Goal: Communication & Community: Answer question/provide support

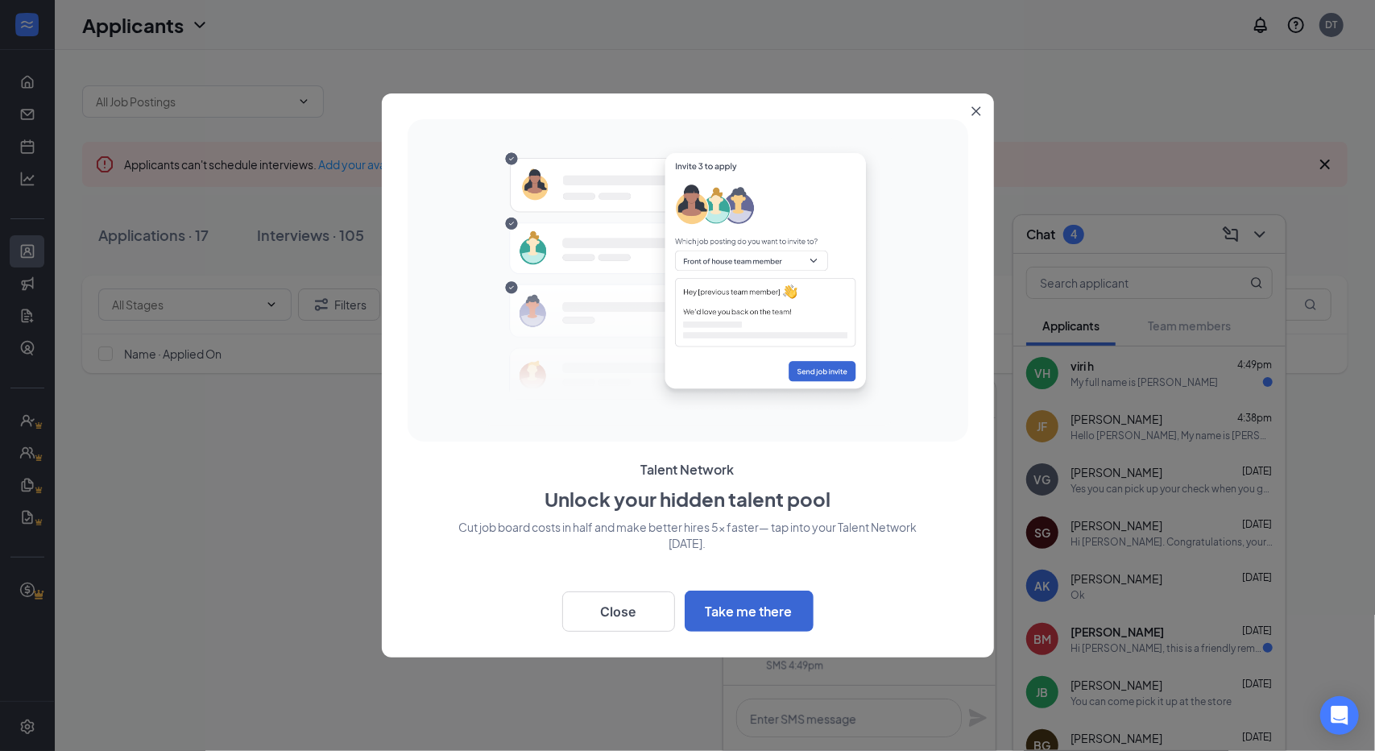
click at [979, 112] on icon "Close" at bounding box center [977, 111] width 10 height 10
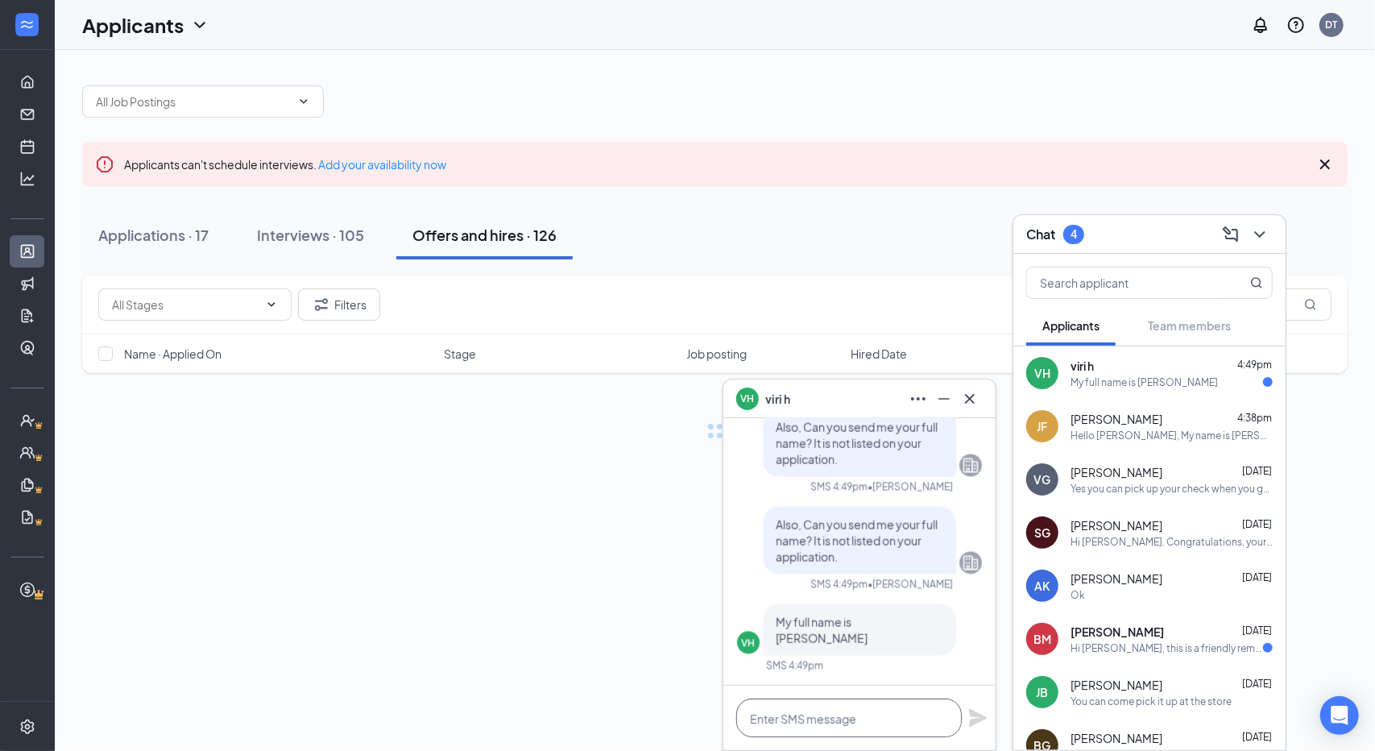
click at [831, 709] on textarea at bounding box center [849, 717] width 226 height 39
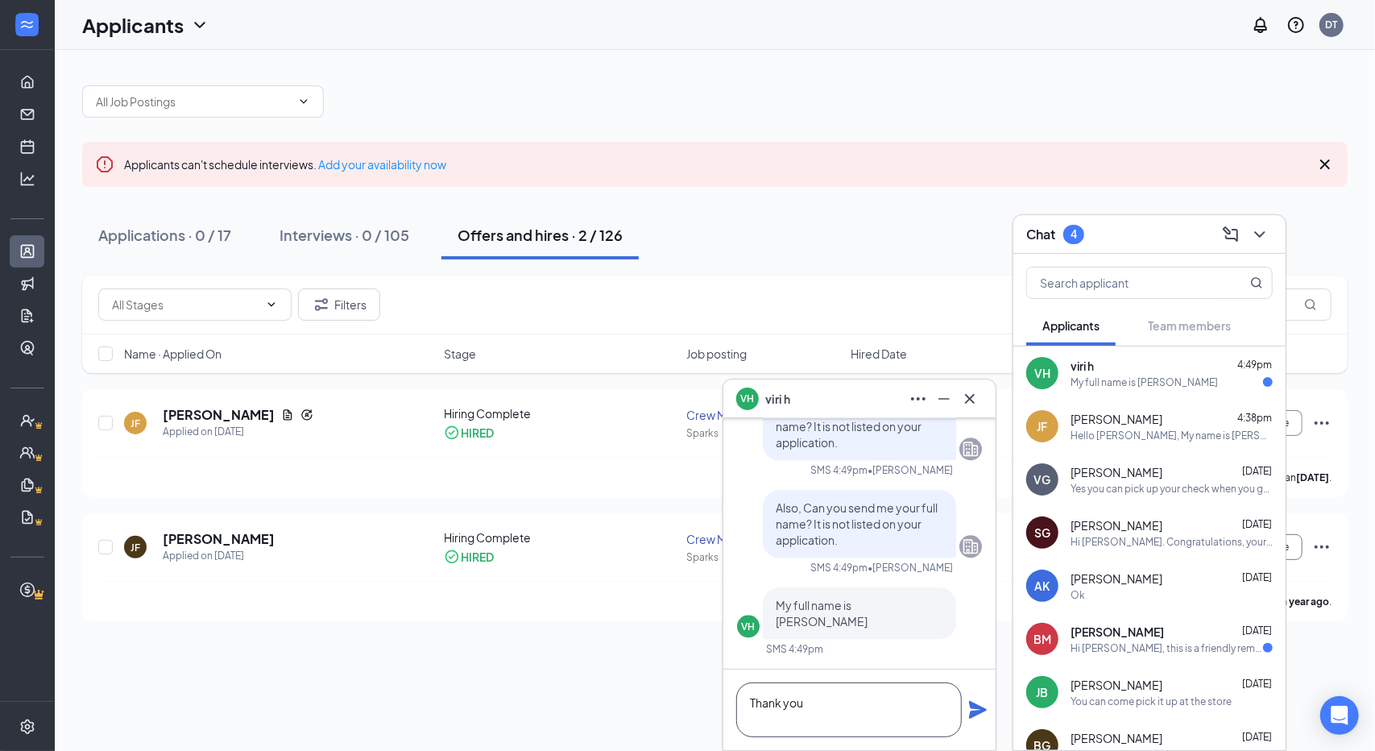
type textarea "Thank you"
click at [979, 705] on icon "Plane" at bounding box center [977, 709] width 19 height 19
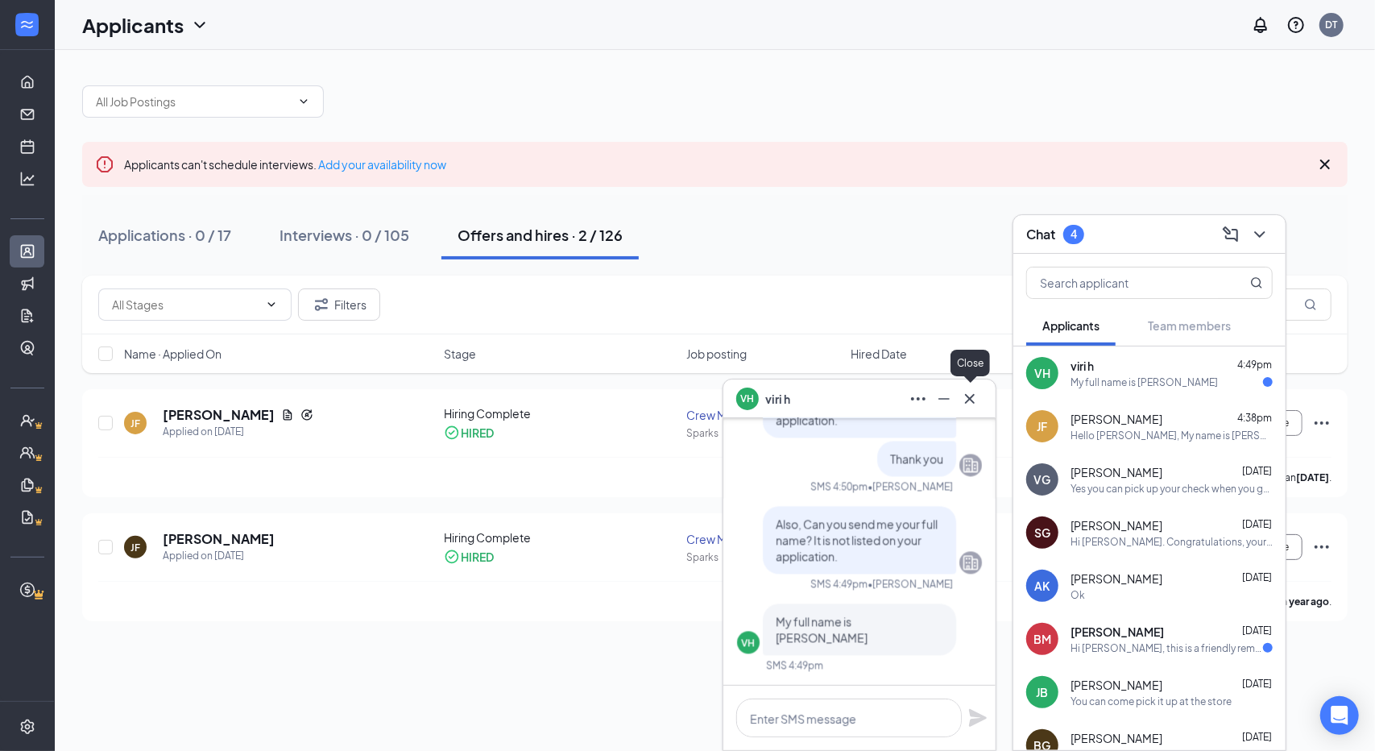
click at [975, 391] on icon "Cross" at bounding box center [969, 398] width 19 height 19
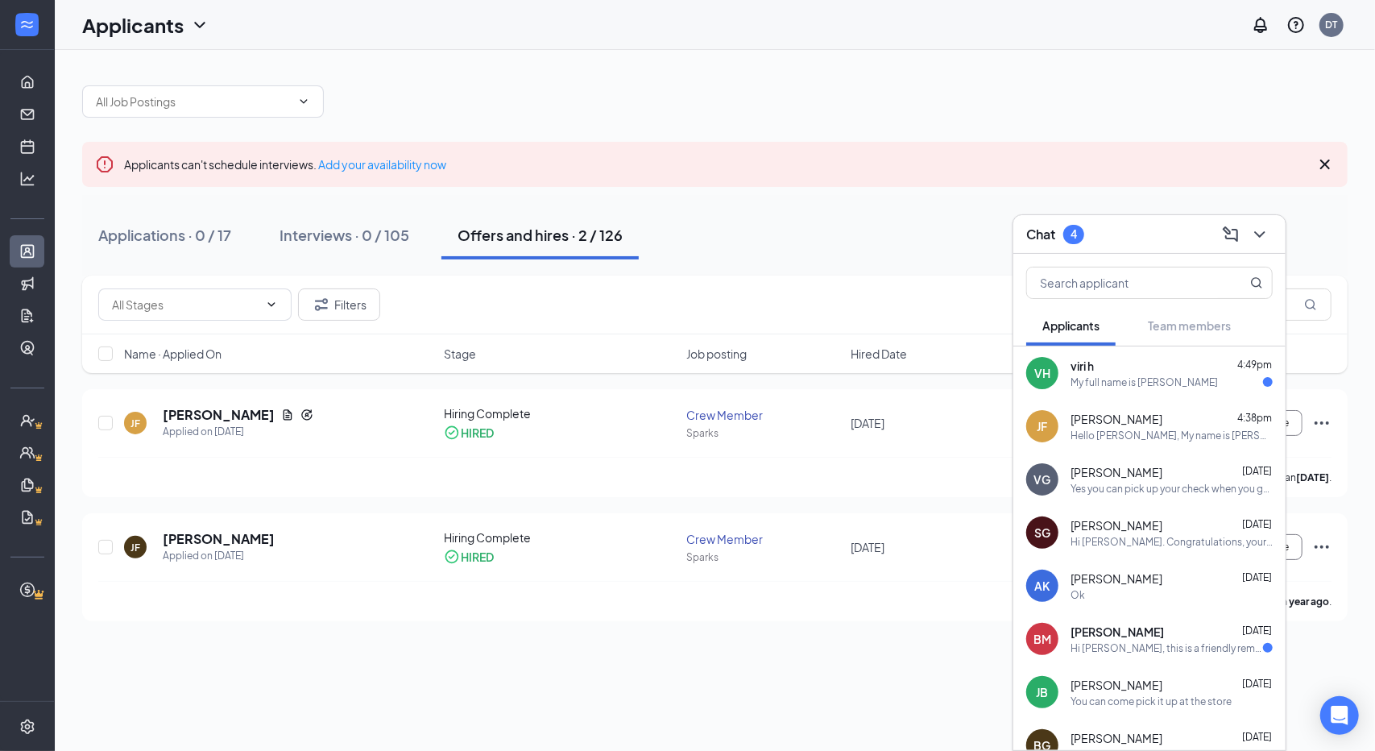
click at [1121, 383] on div "My full name is [PERSON_NAME]" at bounding box center [1144, 382] width 147 height 14
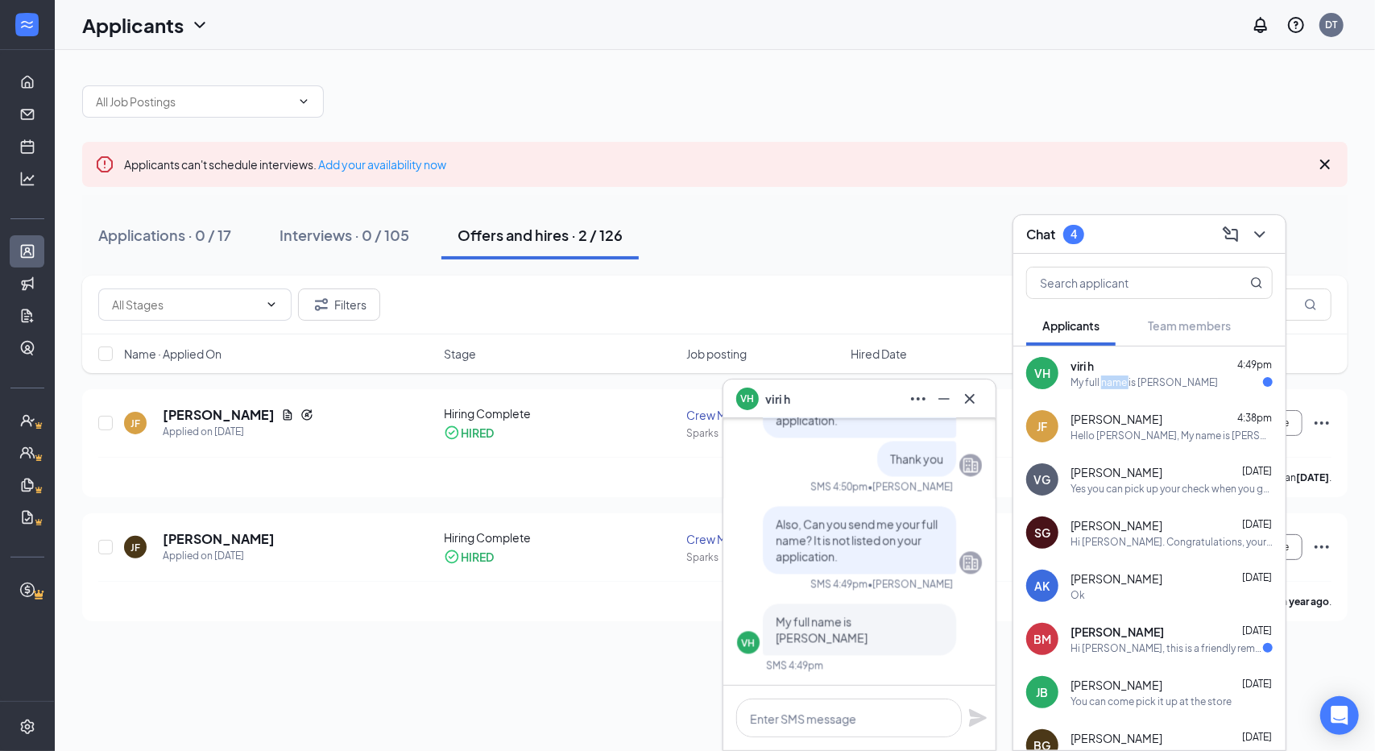
click at [1121, 383] on div "My full name is [PERSON_NAME]" at bounding box center [1144, 382] width 147 height 14
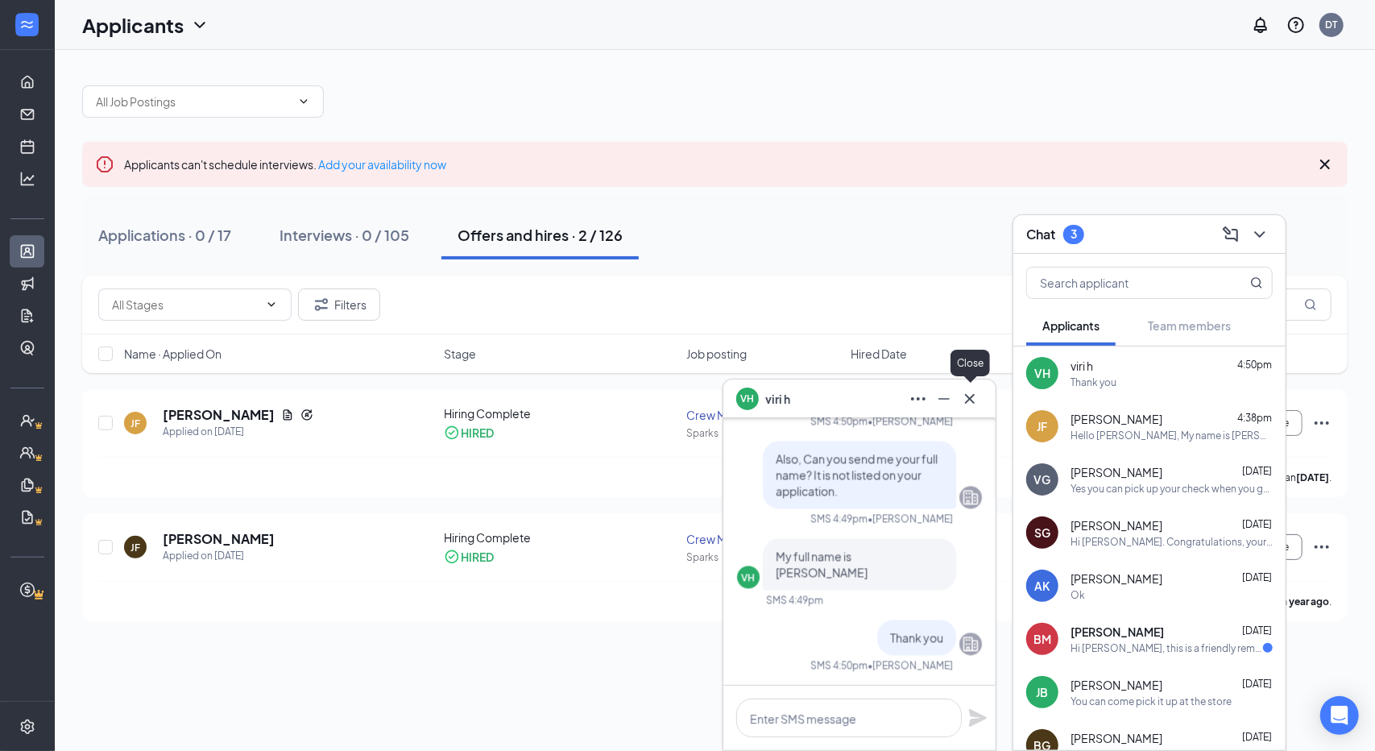
click at [970, 386] on button at bounding box center [970, 399] width 26 height 26
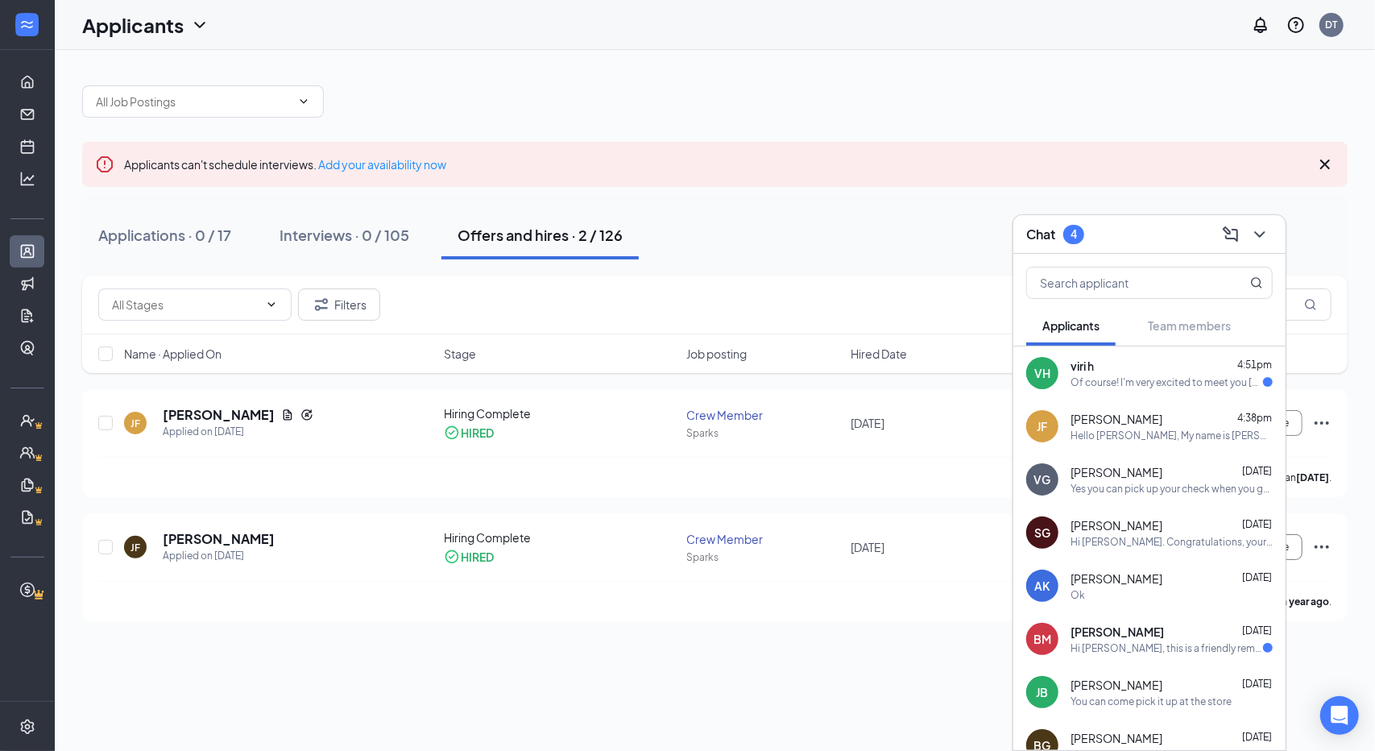
click at [1096, 378] on div "Of course! I'm very excited to meet you [DATE]" at bounding box center [1167, 382] width 193 height 14
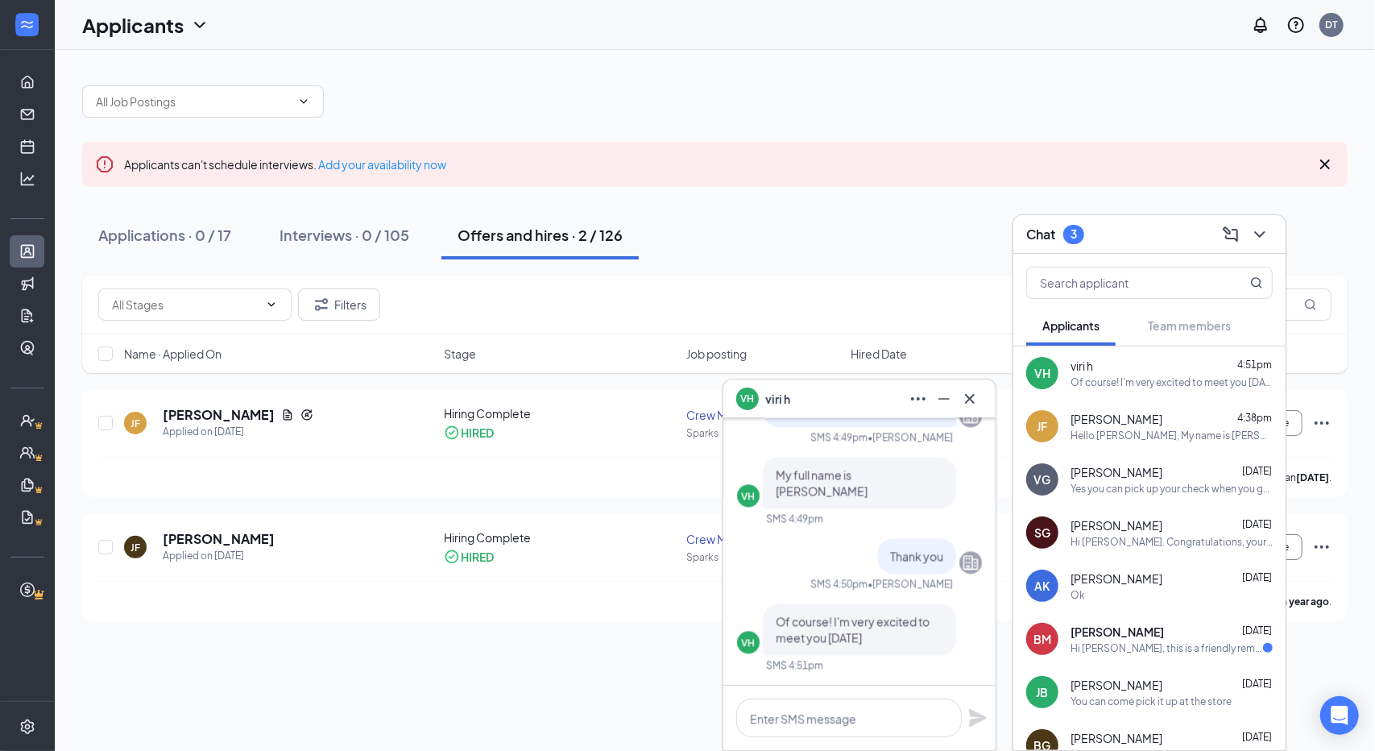
click at [881, 626] on span "Of course! I'm very excited to meet you [DATE]" at bounding box center [853, 629] width 154 height 31
click at [853, 710] on textarea at bounding box center [849, 717] width 226 height 39
click at [851, 624] on span "Of course! I'm very excited to meet you [DATE]" at bounding box center [853, 629] width 154 height 31
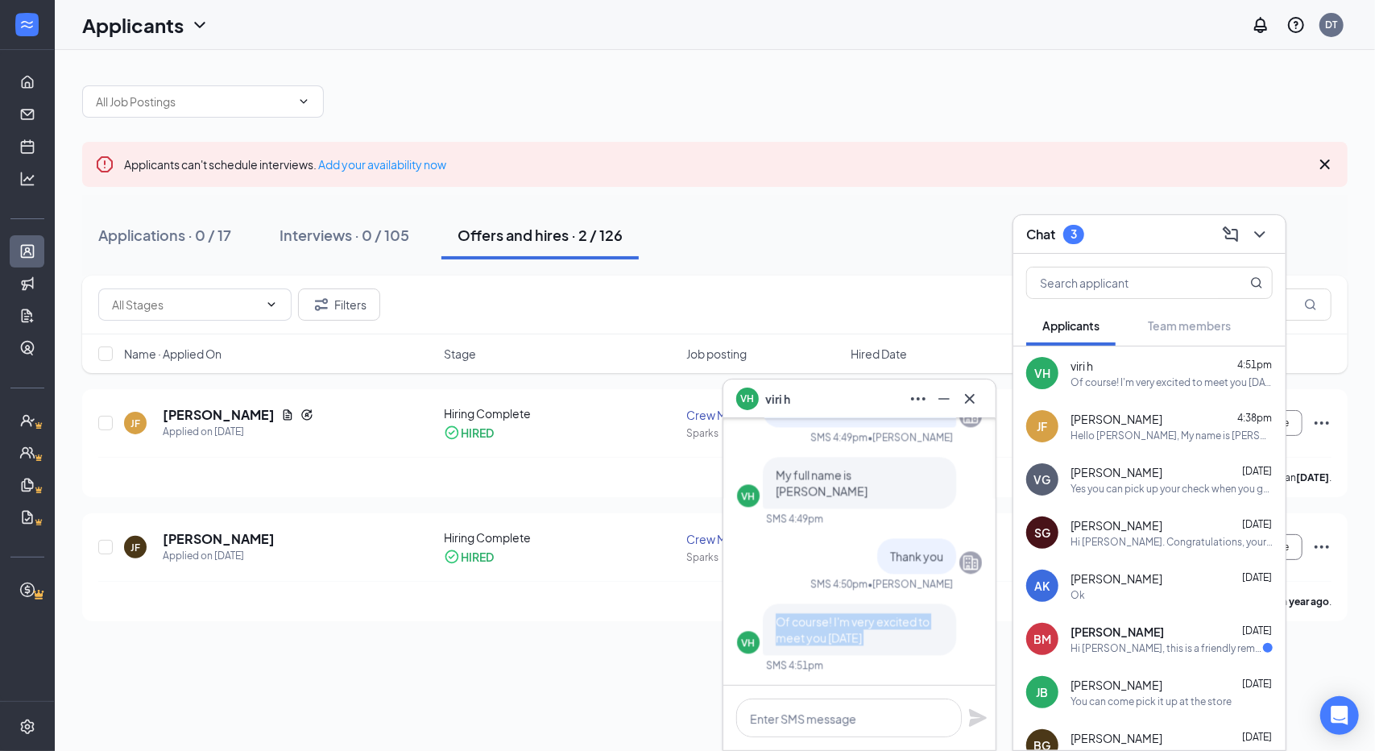
click at [851, 624] on span "Of course! I'm very excited to meet you [DATE]" at bounding box center [853, 629] width 154 height 31
click at [917, 400] on icon "Ellipses" at bounding box center [918, 398] width 19 height 19
click at [867, 686] on div at bounding box center [859, 718] width 272 height 64
click at [1262, 234] on icon "ChevronDown" at bounding box center [1259, 234] width 10 height 6
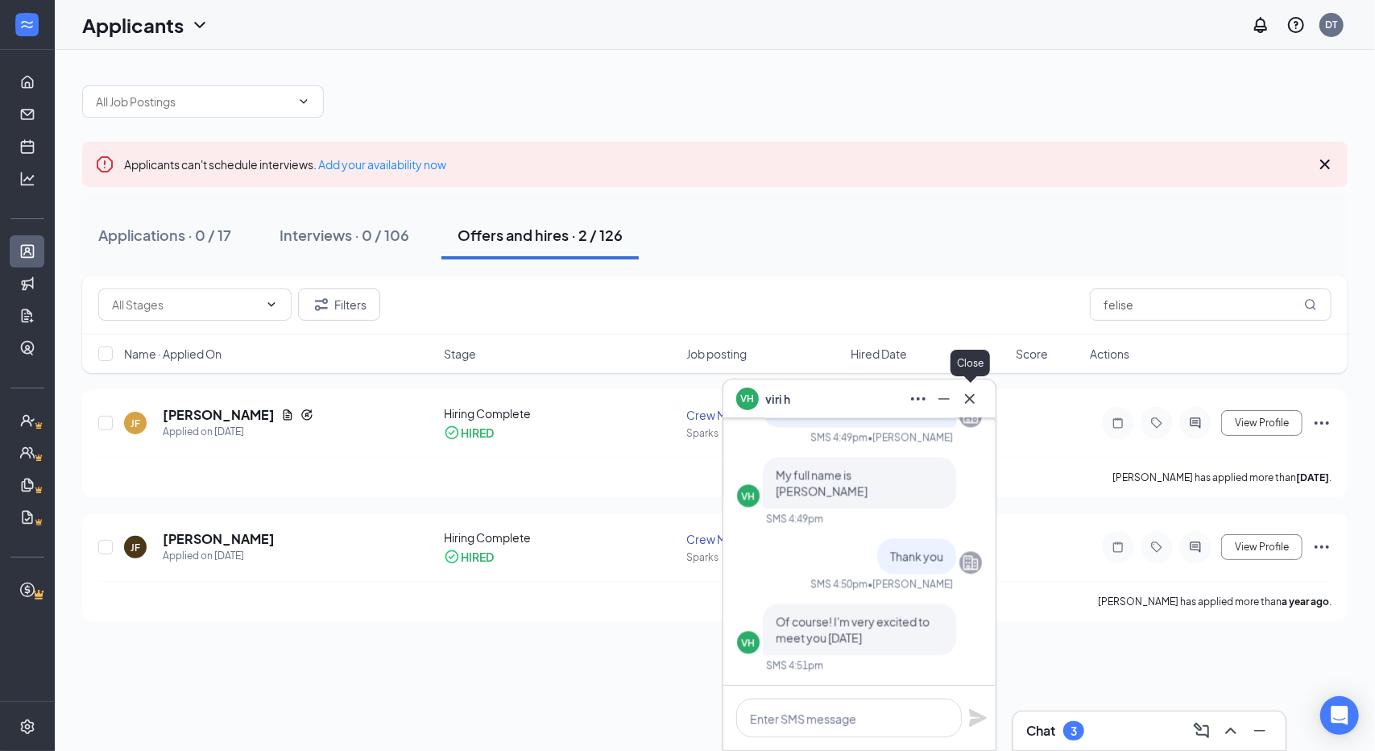
click at [968, 402] on icon "Cross" at bounding box center [969, 398] width 19 height 19
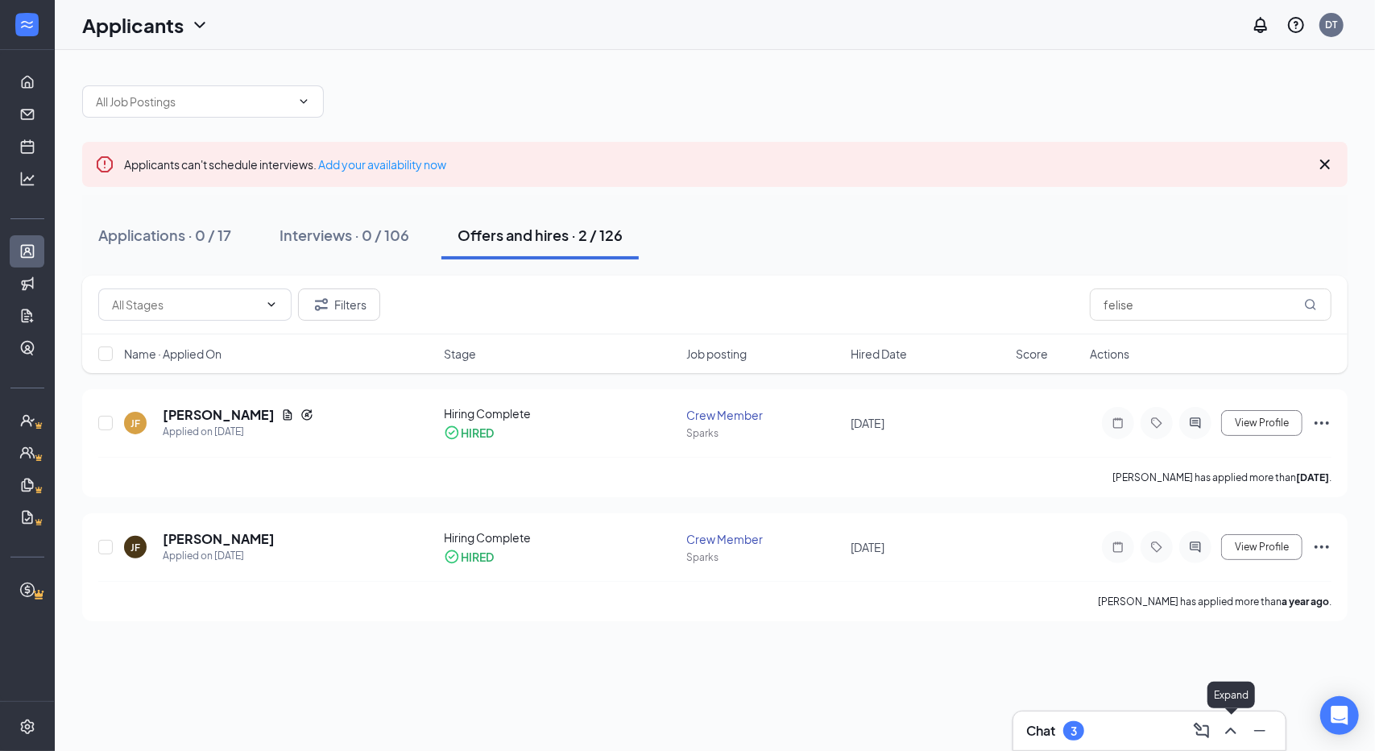
click at [1225, 735] on icon "ChevronUp" at bounding box center [1230, 730] width 19 height 19
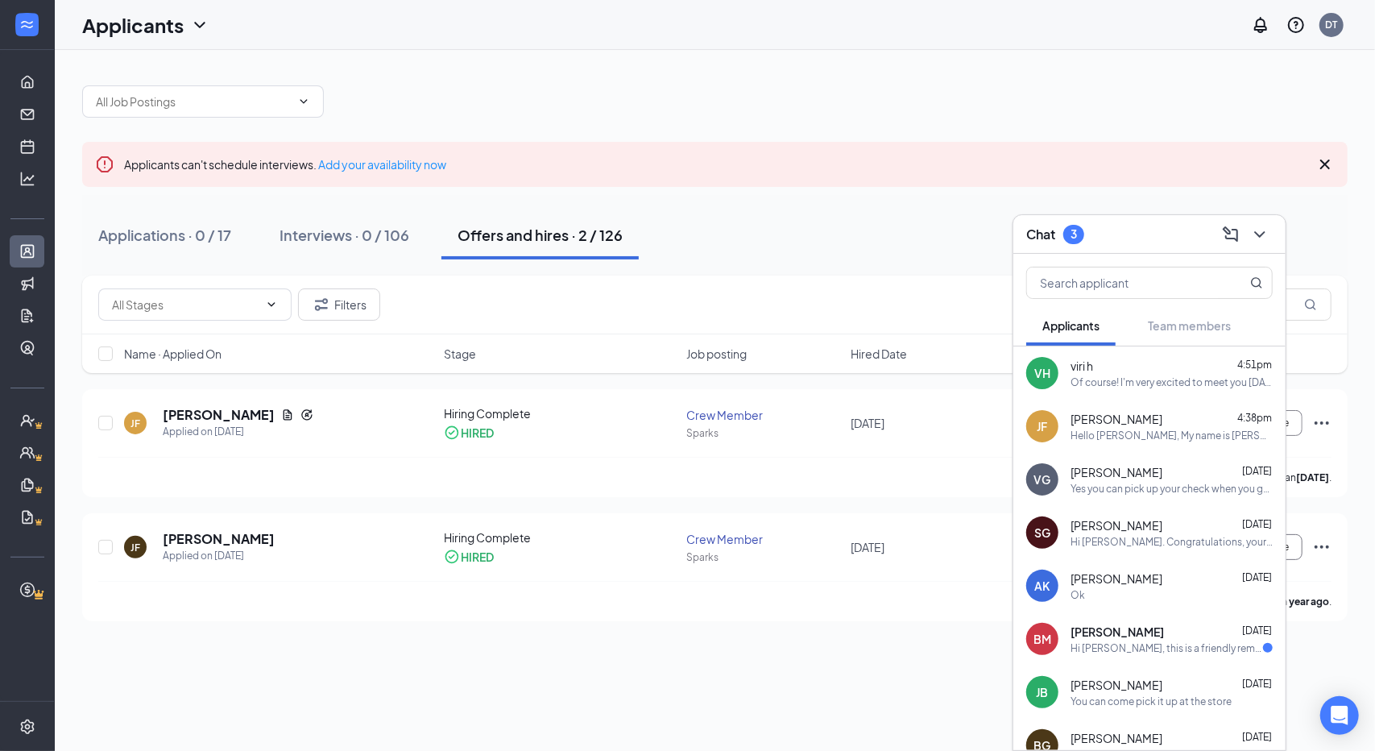
click at [1150, 429] on div "Hello [PERSON_NAME], My name is [PERSON_NAME]. And I look forward to meeting yo…" at bounding box center [1172, 436] width 202 height 14
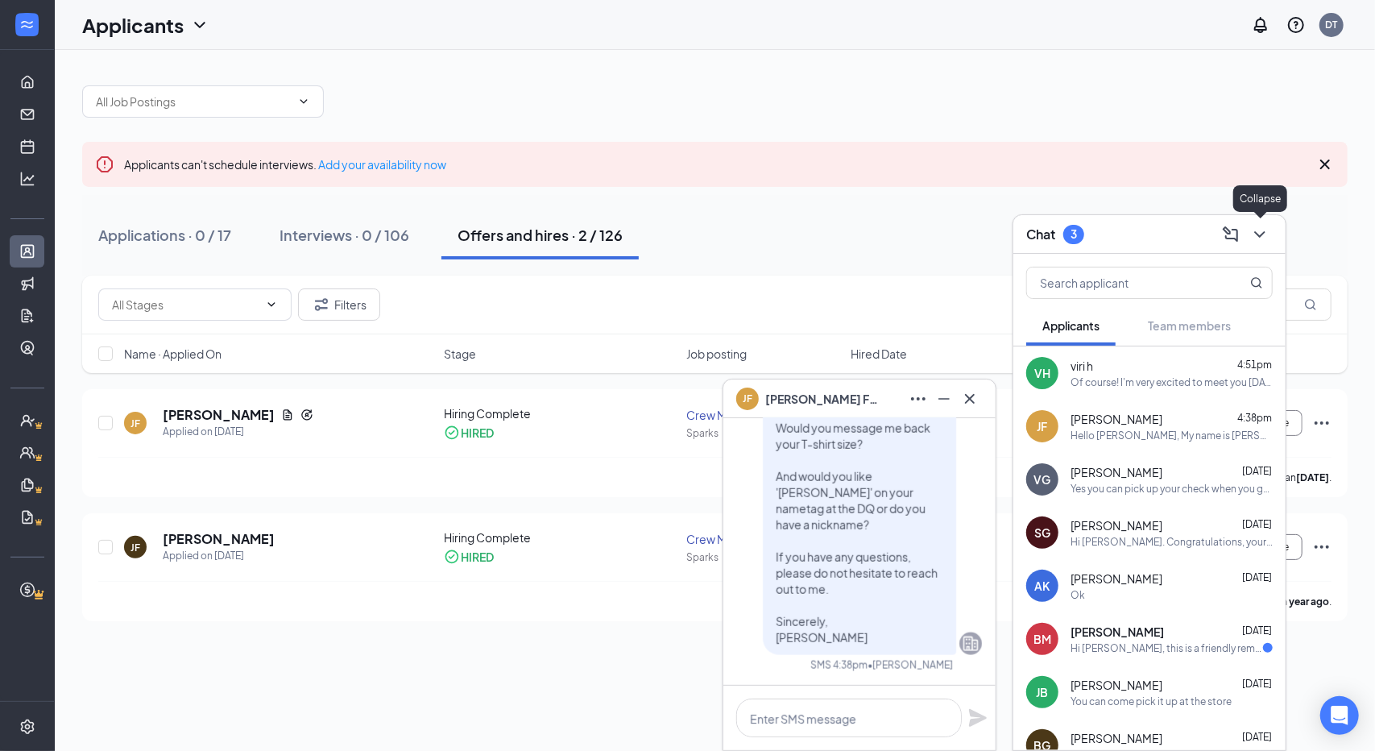
click at [1262, 241] on icon "ChevronDown" at bounding box center [1259, 234] width 19 height 19
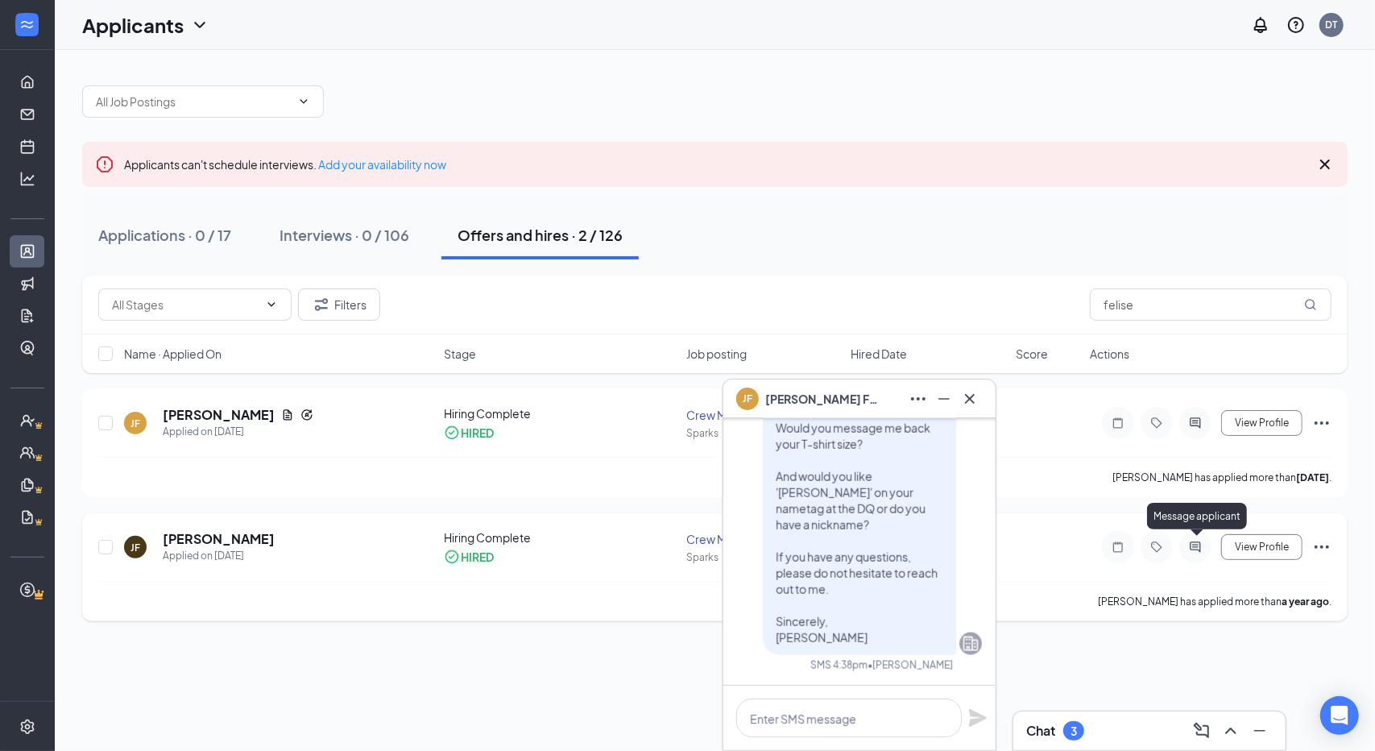
click at [1195, 541] on icon "ActiveChat" at bounding box center [1195, 547] width 19 height 13
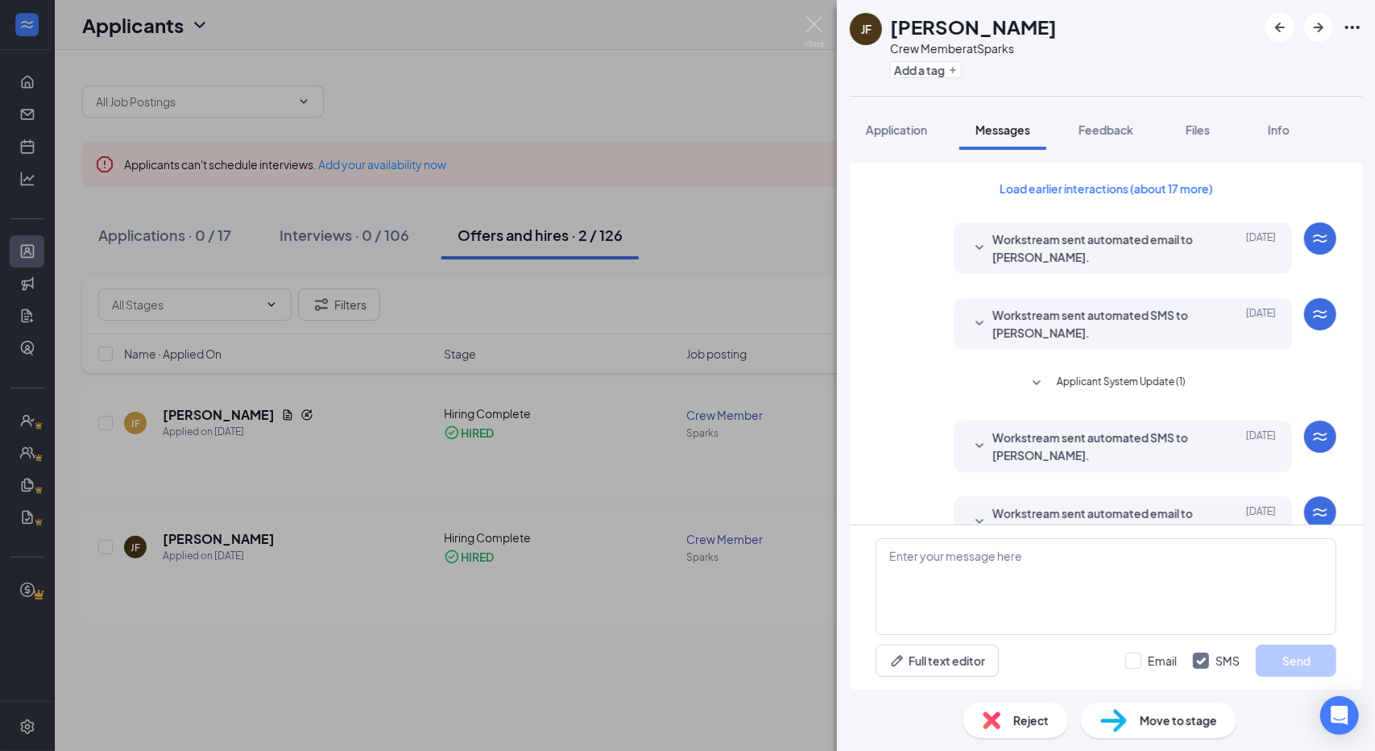
scroll to position [981, 0]
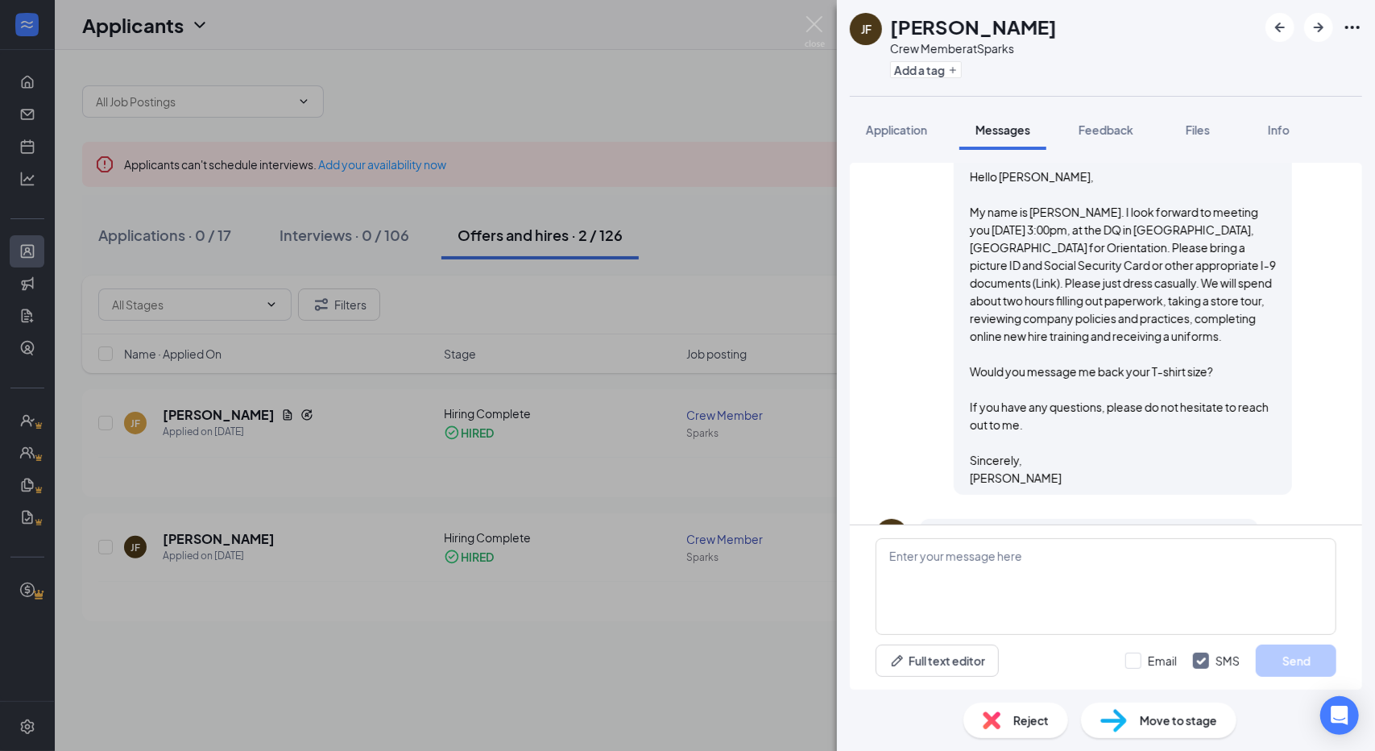
scroll to position [981, 0]
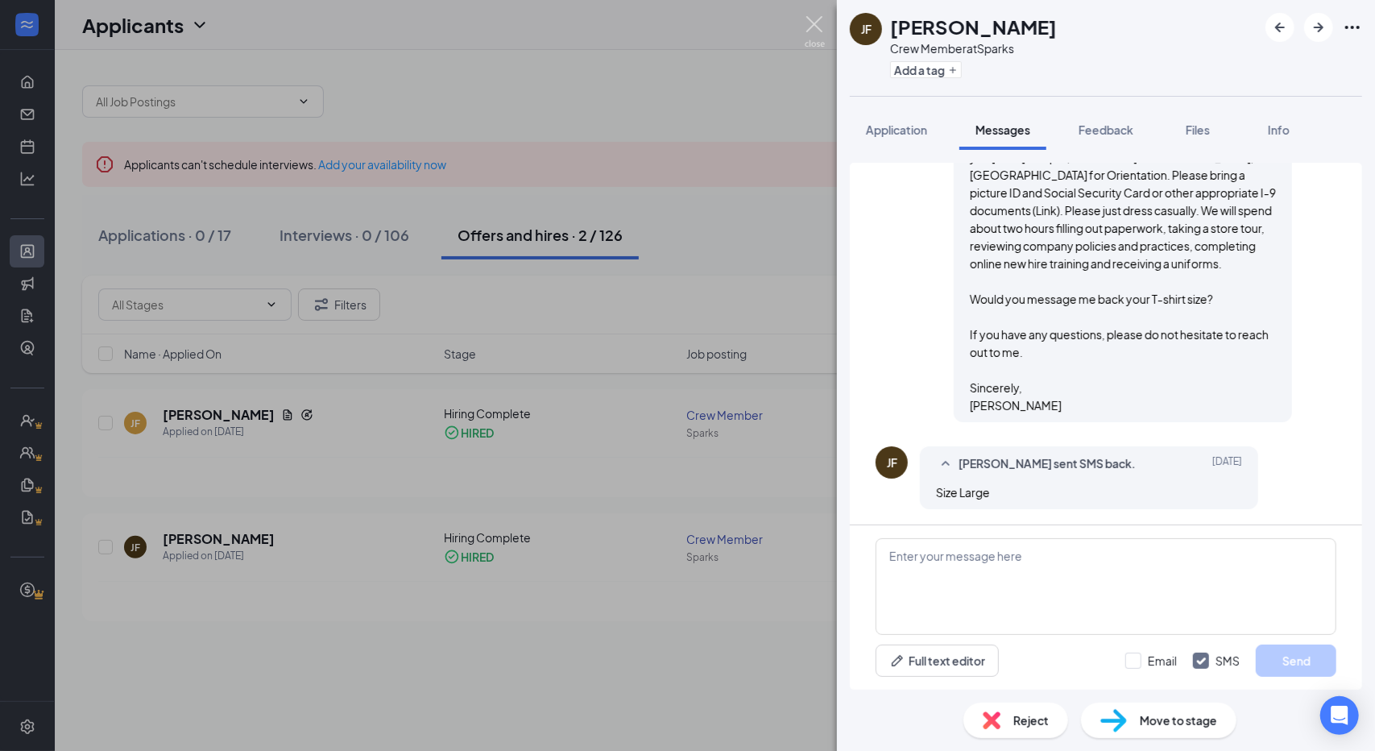
click at [819, 18] on img at bounding box center [815, 31] width 20 height 31
